Goal: Navigation & Orientation: Find specific page/section

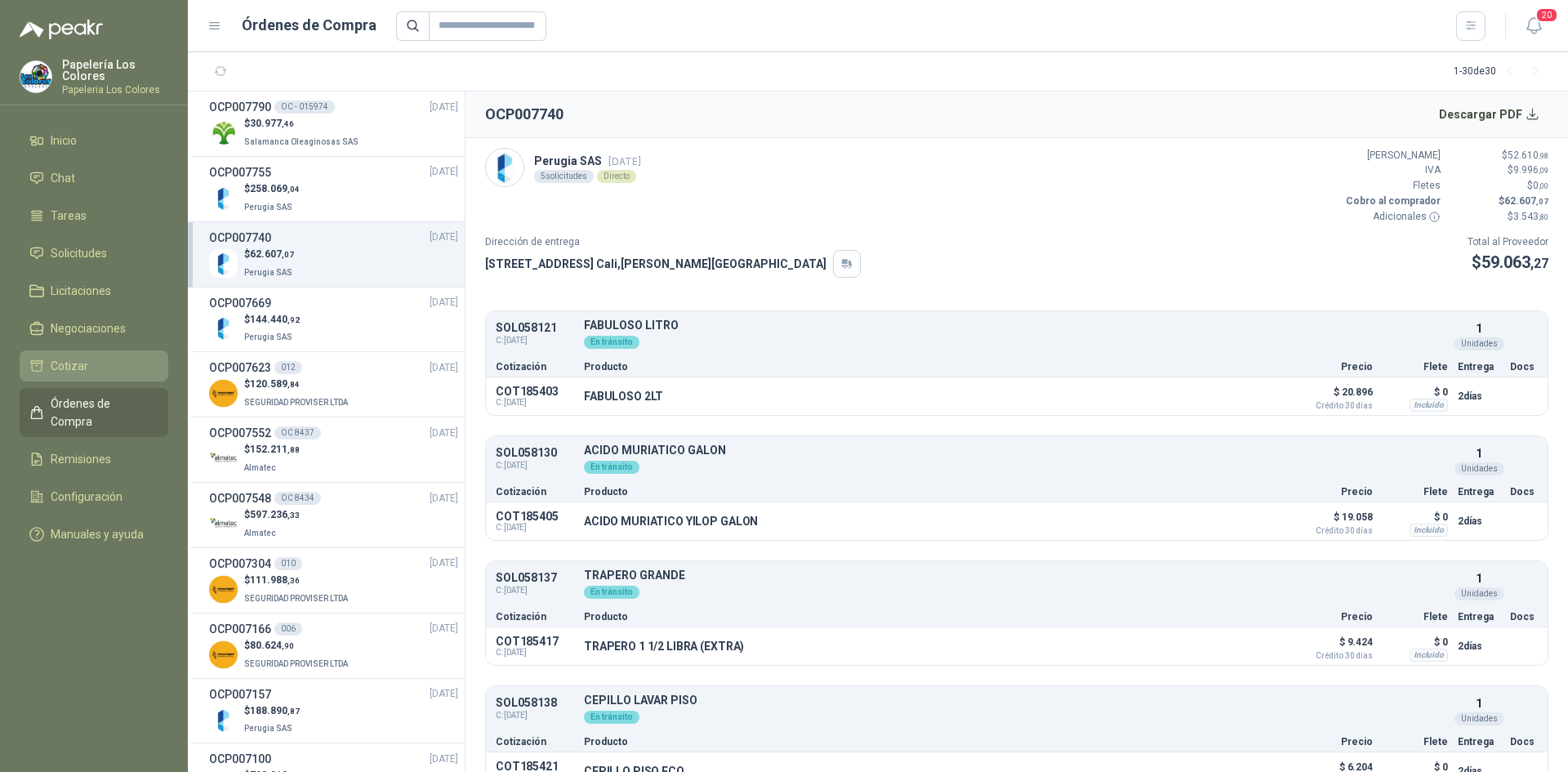
click at [107, 357] on li "Cotizar" at bounding box center [94, 366] width 129 height 18
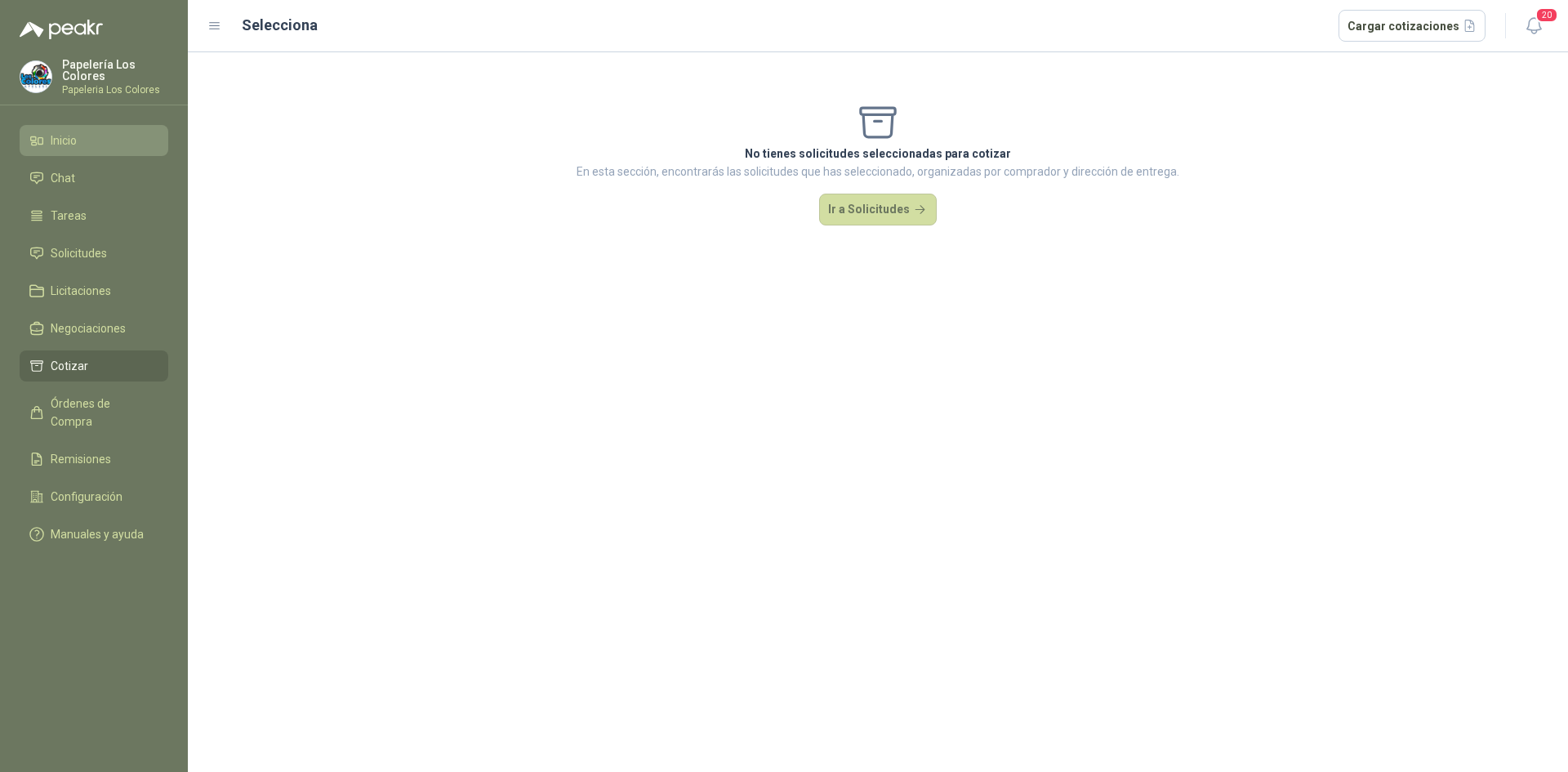
click at [101, 134] on li "Inicio" at bounding box center [94, 140] width 129 height 18
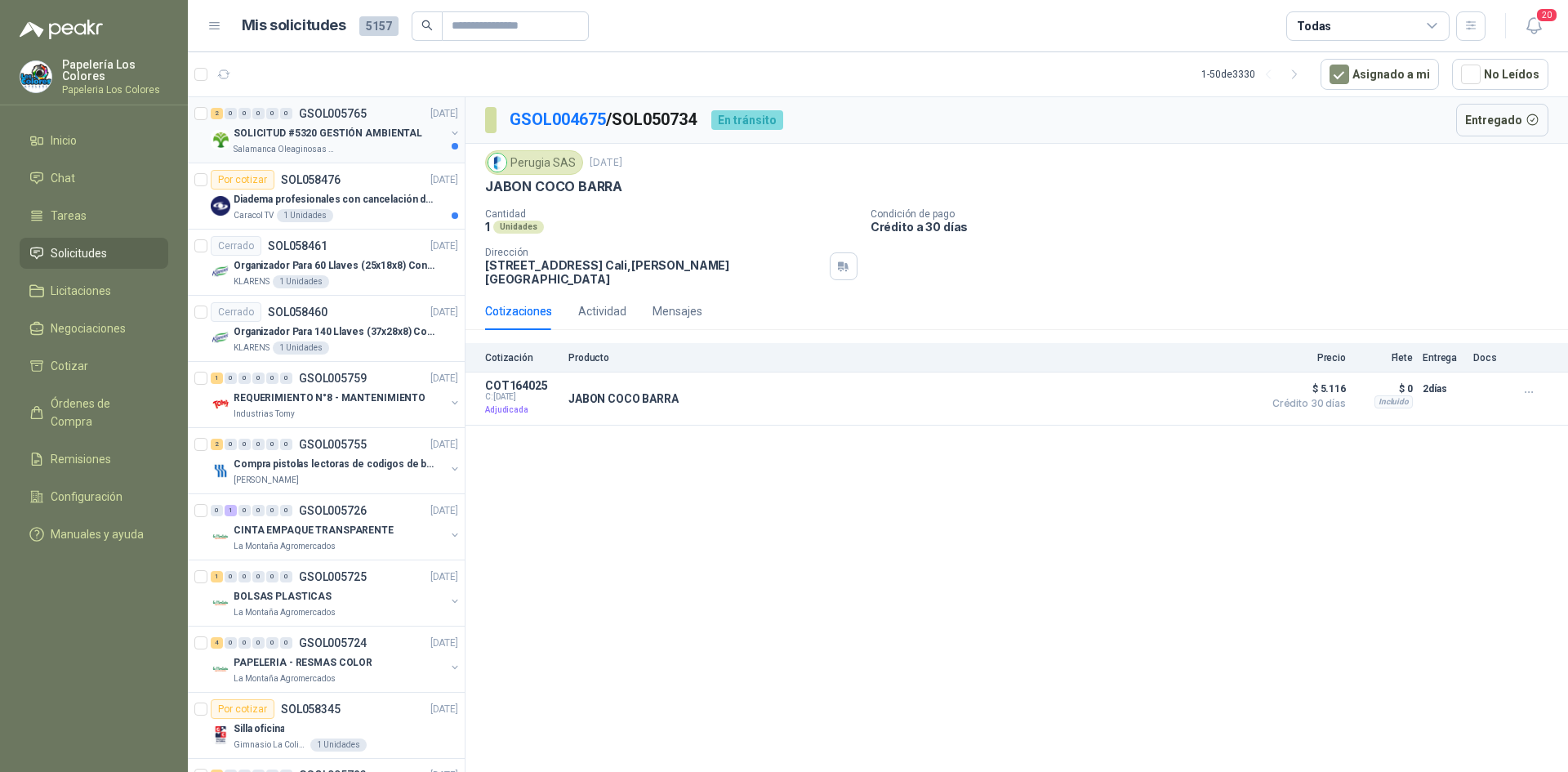
click at [384, 143] on div "Salamanca Oleaginosas SAS" at bounding box center [339, 150] width 211 height 13
